Goal: Check status: Check status

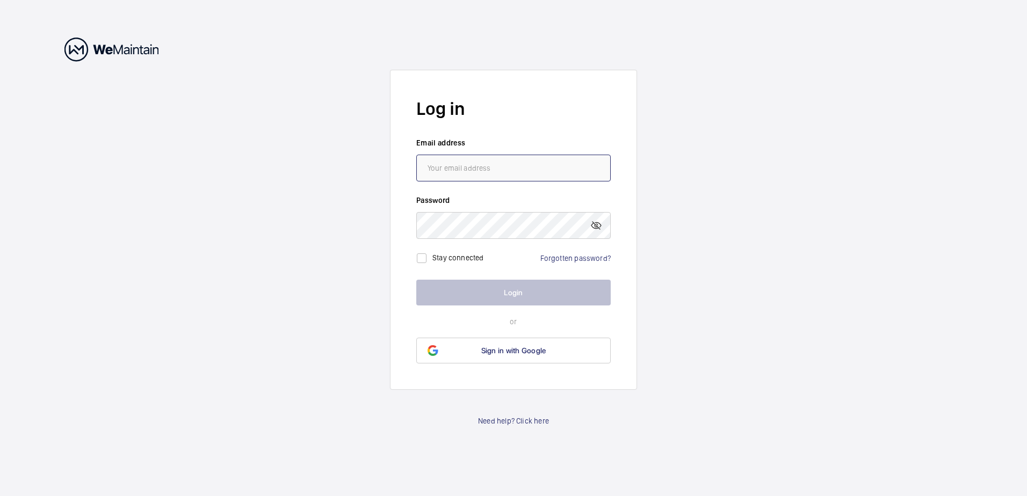
type input "[EMAIL_ADDRESS][DOMAIN_NAME]"
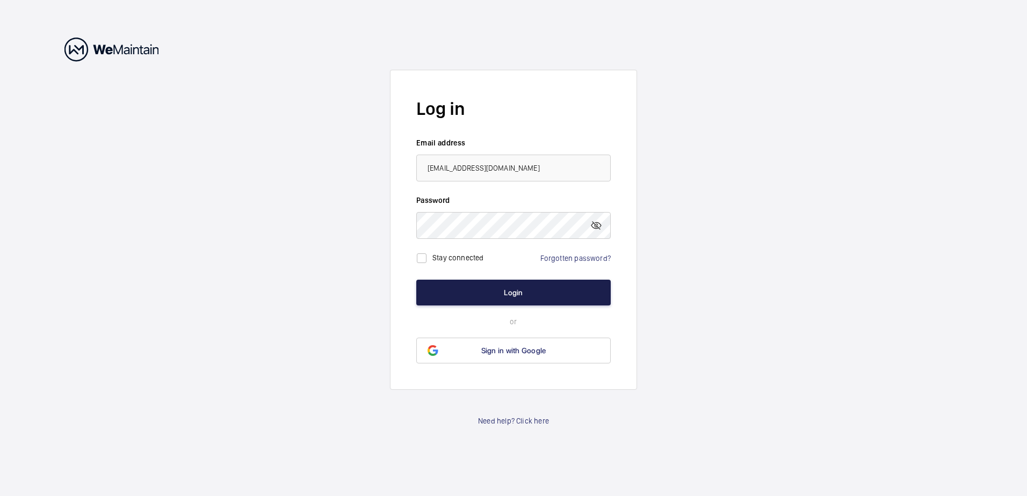
click at [516, 292] on button "Login" at bounding box center [513, 293] width 194 height 26
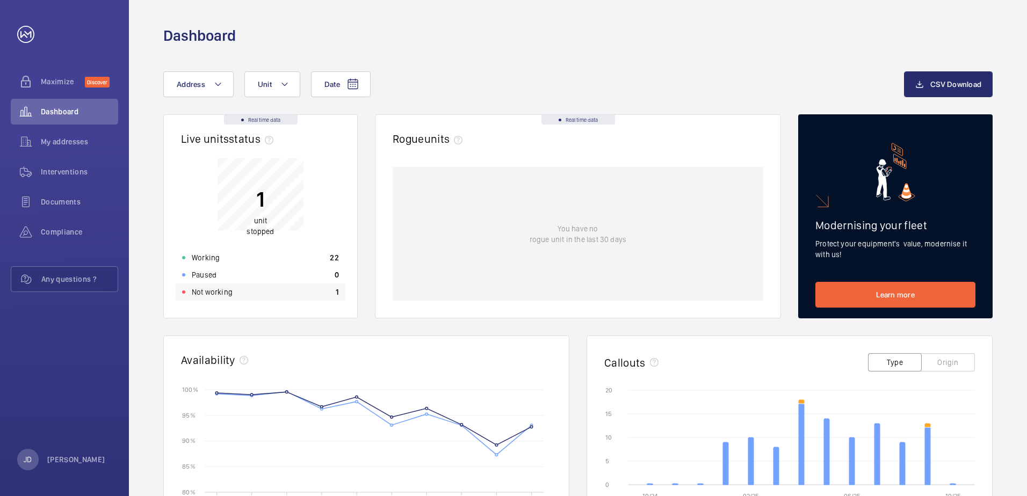
click at [215, 292] on p "Not working" at bounding box center [212, 292] width 41 height 11
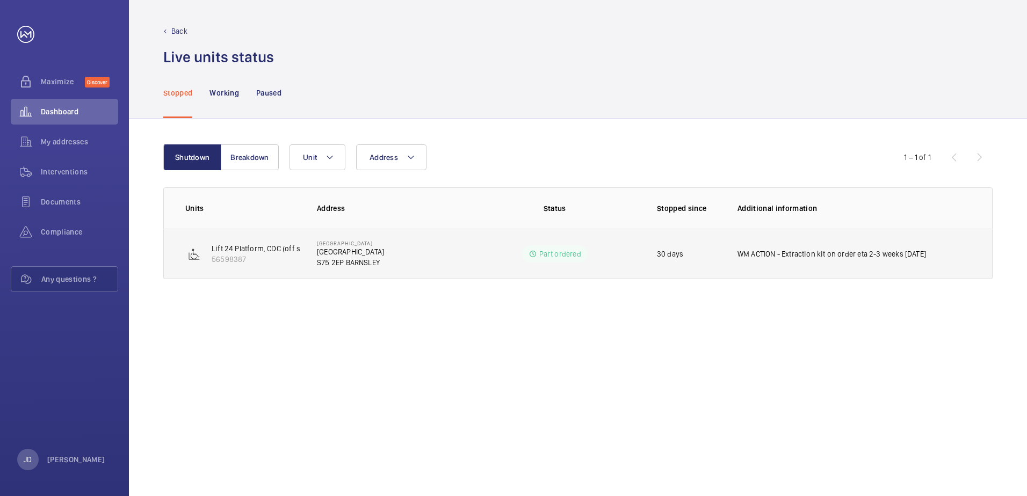
click at [910, 256] on p "WM ACTION - Extraction kit on order eta 2-3 weeks [DATE]" at bounding box center [832, 254] width 189 height 11
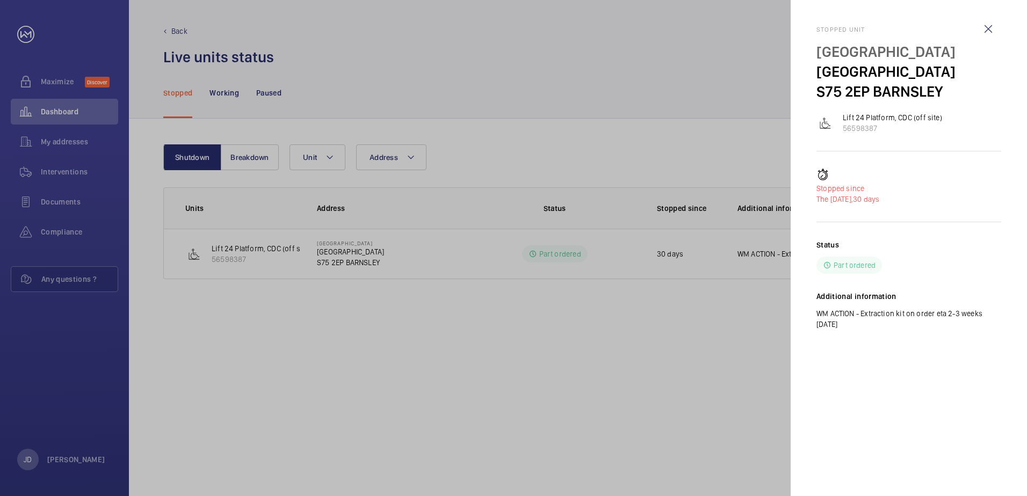
drag, startPoint x: 848, startPoint y: 326, endPoint x: 824, endPoint y: 314, distance: 26.9
click at [824, 314] on p "WM ACTION - Extraction kit on order eta 2-3 weeks [DATE]" at bounding box center [908, 318] width 185 height 21
drag, startPoint x: 824, startPoint y: 314, endPoint x: 842, endPoint y: 326, distance: 22.1
click at [842, 326] on p "WM ACTION - Extraction kit on order eta 2-3 weeks [DATE]" at bounding box center [908, 318] width 185 height 21
drag, startPoint x: 843, startPoint y: 328, endPoint x: 810, endPoint y: 313, distance: 37.0
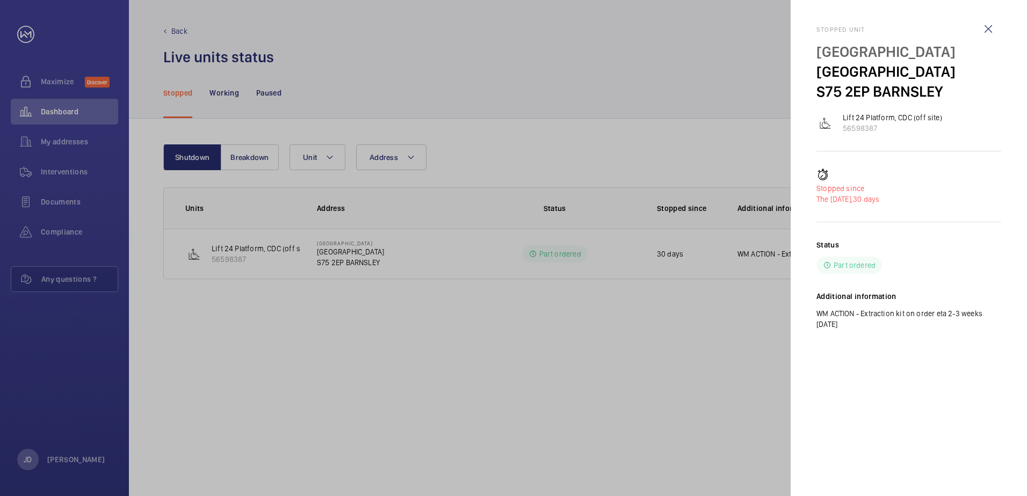
click at [810, 313] on mat-sidenav "Stopped unit [GEOGRAPHIC_DATA] [GEOGRAPHIC_DATA] BARNSLEY Lift 24 Platform, CDC…" at bounding box center [909, 248] width 236 height 496
click at [861, 343] on div "Status Part ordered Additional information WM ACTION - Extraction kit on order …" at bounding box center [908, 293] width 185 height 107
click at [988, 26] on wm-front-icon-button at bounding box center [988, 29] width 26 height 26
